Goal: Find specific page/section: Go to known website

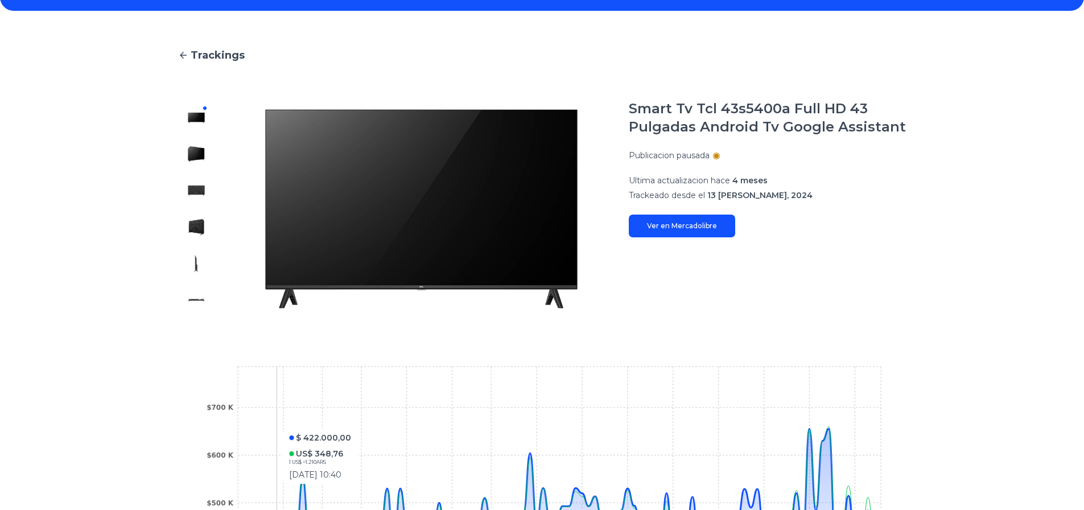
scroll to position [57, 0]
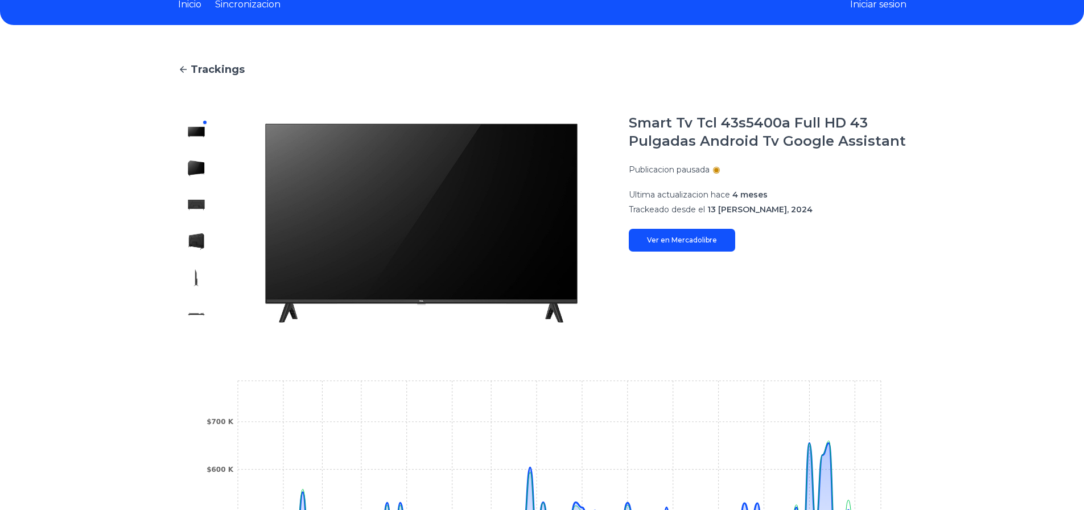
click at [661, 242] on link "Ver en Mercadolibre" at bounding box center [682, 240] width 106 height 23
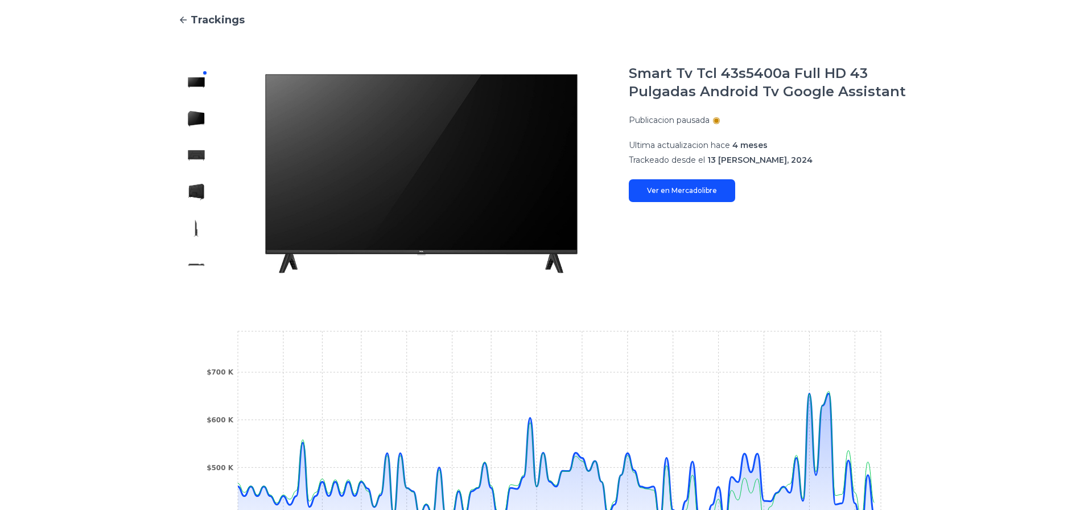
scroll to position [285, 0]
